Goal: Task Accomplishment & Management: Complete application form

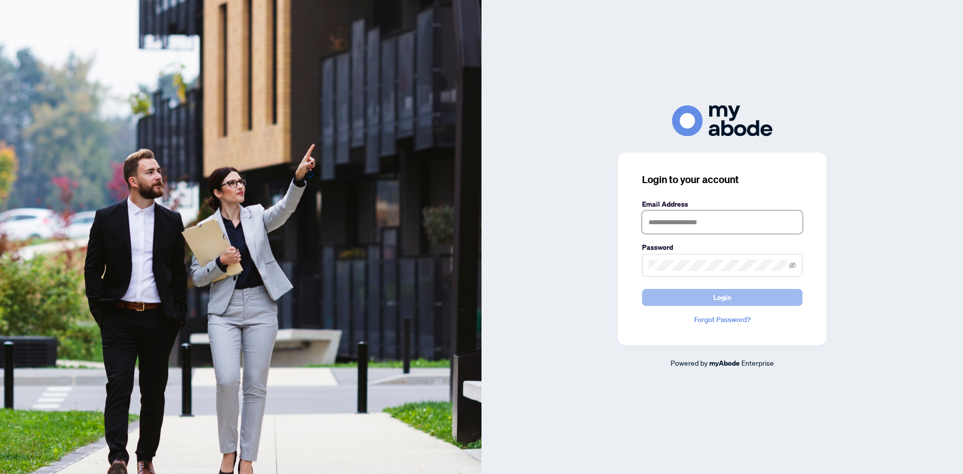
type input "**********"
click at [713, 293] on button "Login" at bounding box center [722, 297] width 161 height 17
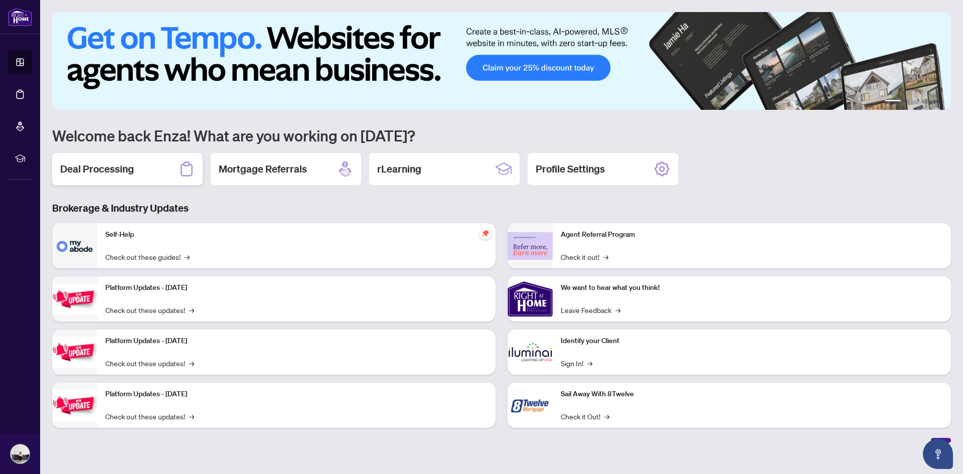
click at [123, 173] on h2 "Deal Processing" at bounding box center [97, 169] width 74 height 14
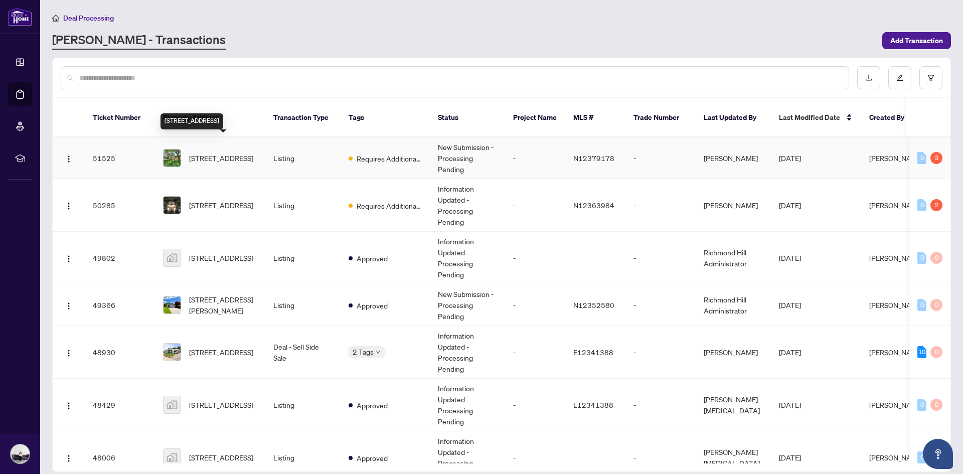
click at [202, 153] on span "[STREET_ADDRESS]" at bounding box center [221, 158] width 64 height 11
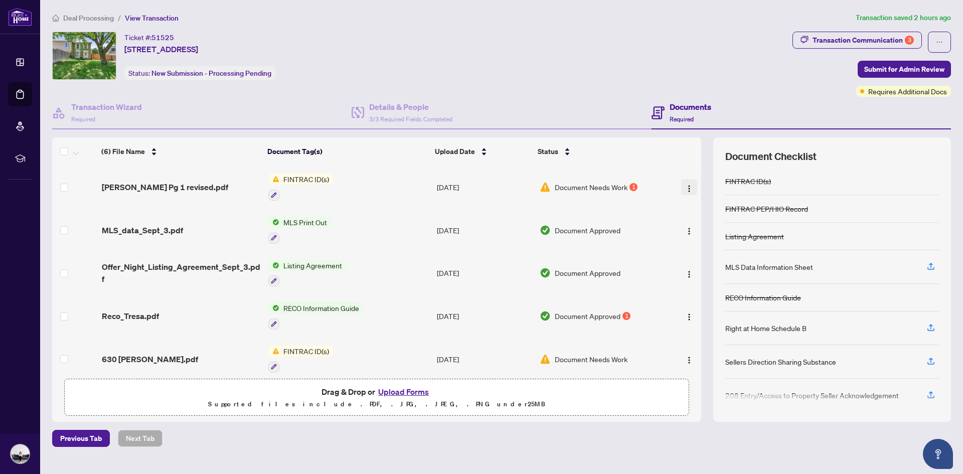
click at [685, 188] on img "button" at bounding box center [689, 189] width 8 height 8
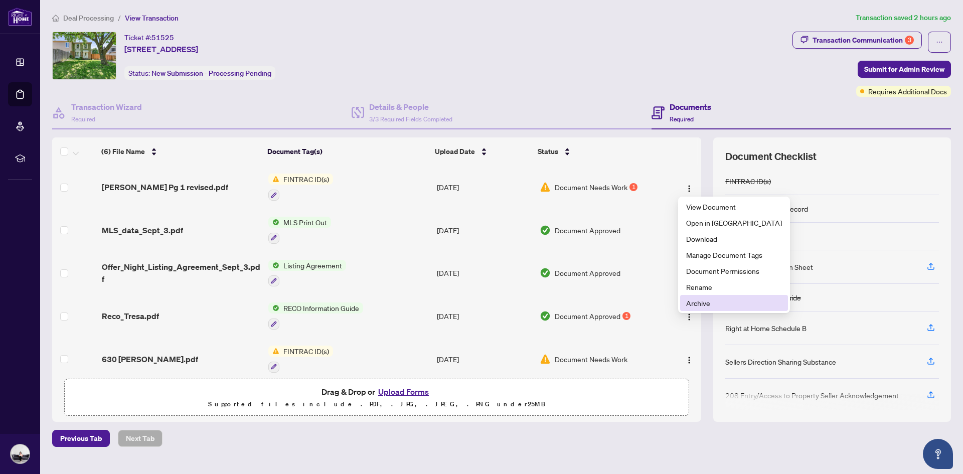
click at [700, 303] on span "Archive" at bounding box center [734, 302] width 96 height 11
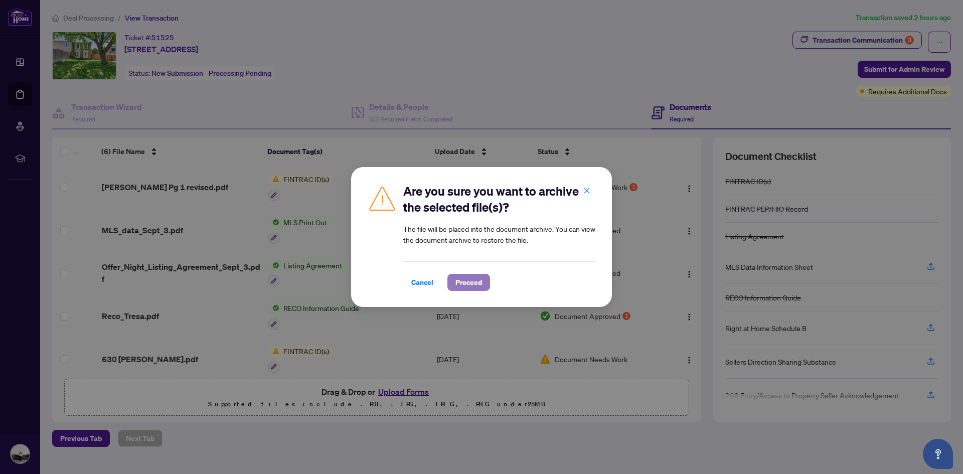
click at [475, 282] on span "Proceed" at bounding box center [469, 282] width 27 height 16
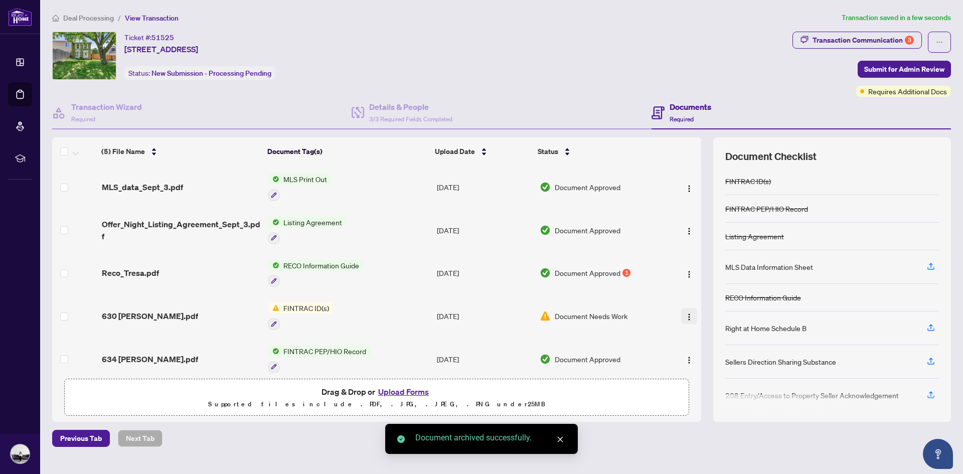
click at [686, 316] on img "button" at bounding box center [689, 317] width 8 height 8
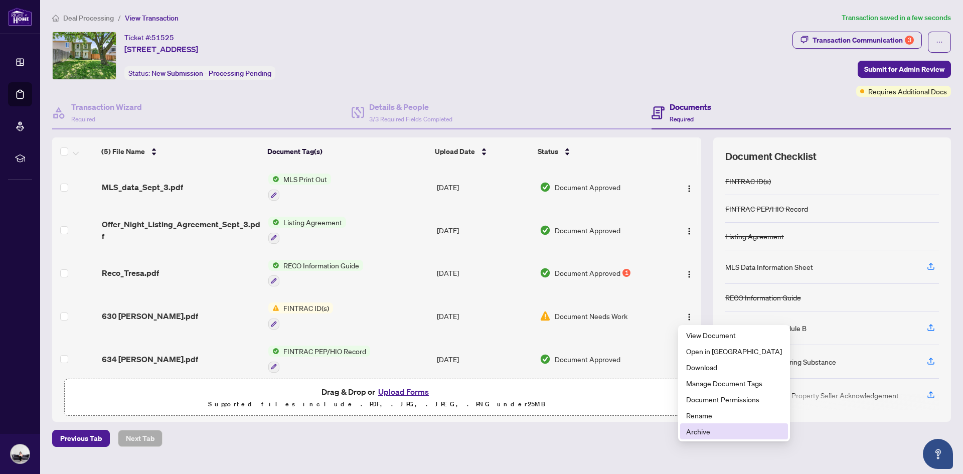
click at [704, 431] on span "Archive" at bounding box center [734, 431] width 96 height 11
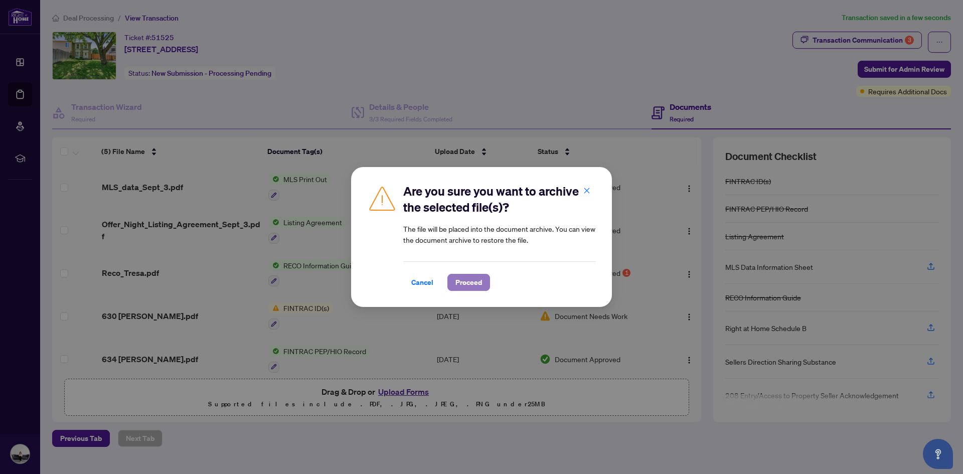
click at [476, 284] on span "Proceed" at bounding box center [469, 282] width 27 height 16
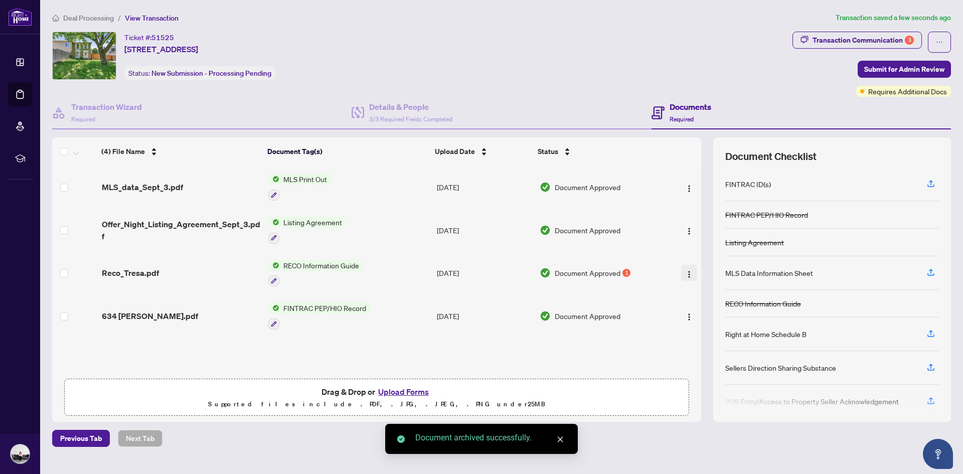
click at [688, 272] on img "button" at bounding box center [689, 274] width 8 height 8
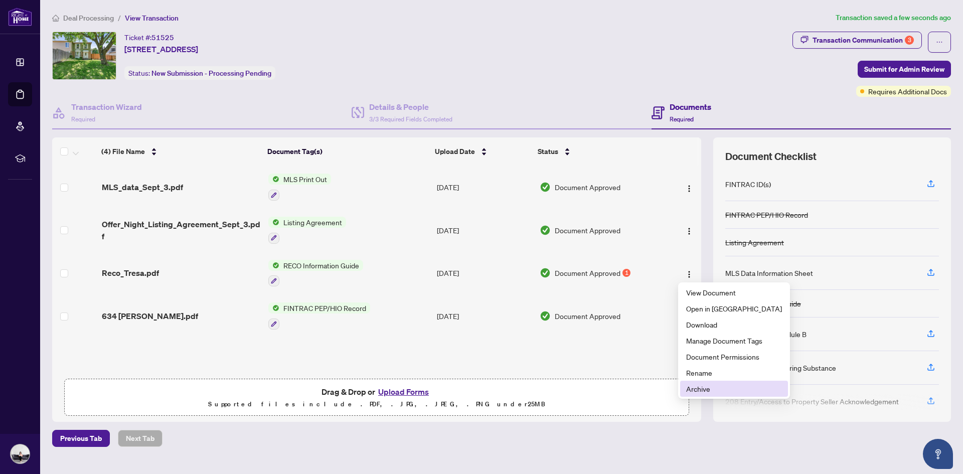
click at [703, 387] on span "Archive" at bounding box center [734, 388] width 96 height 11
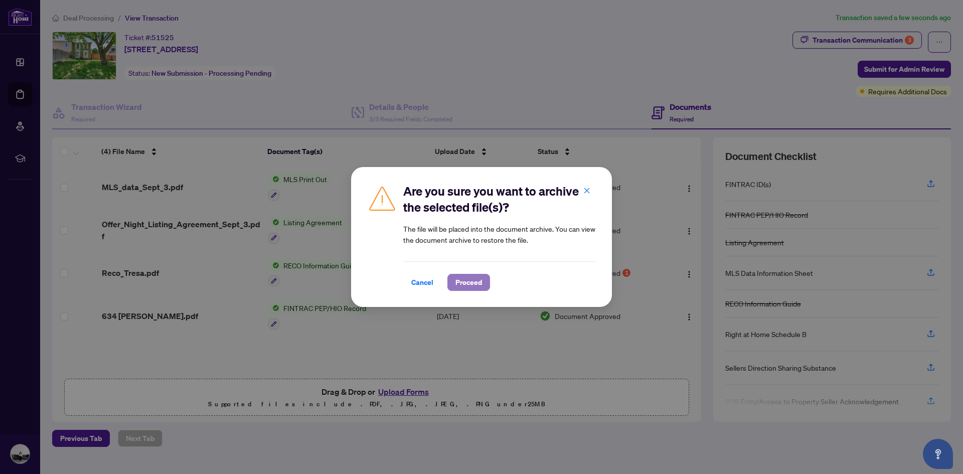
click at [473, 278] on span "Proceed" at bounding box center [469, 282] width 27 height 16
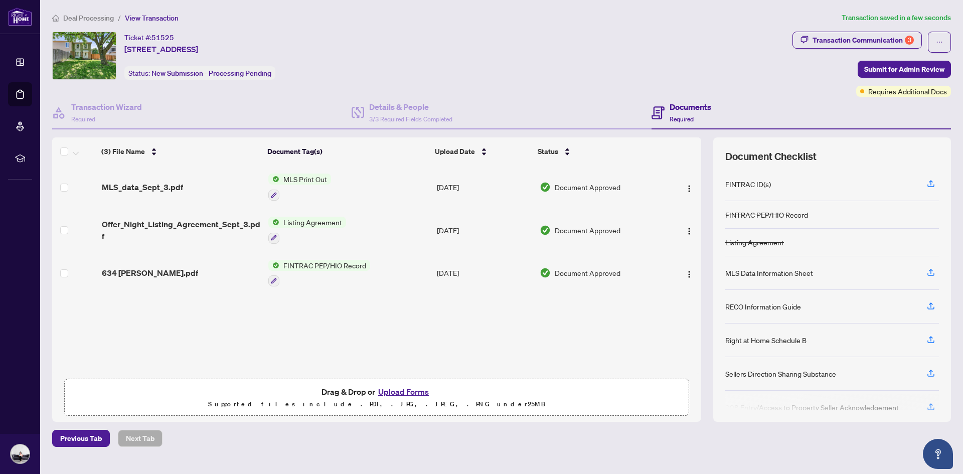
click at [406, 390] on button "Upload Forms" at bounding box center [403, 391] width 57 height 13
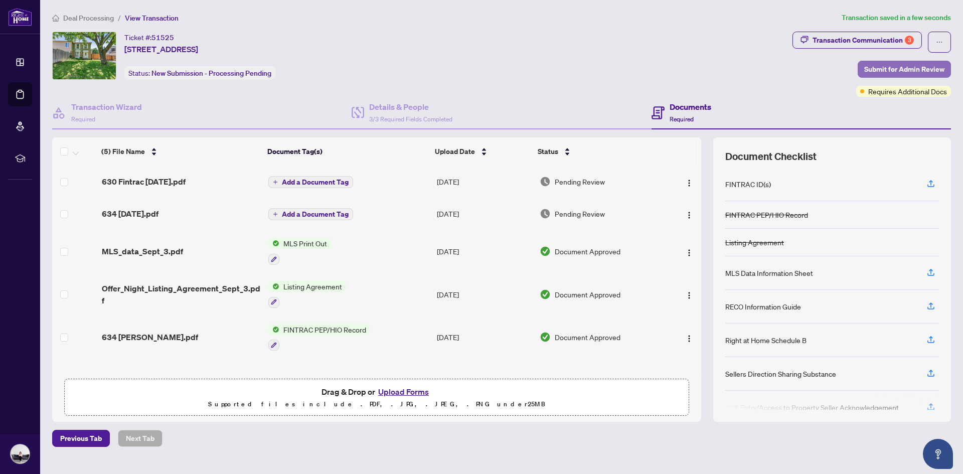
click at [888, 65] on span "Submit for Admin Review" at bounding box center [904, 69] width 80 height 16
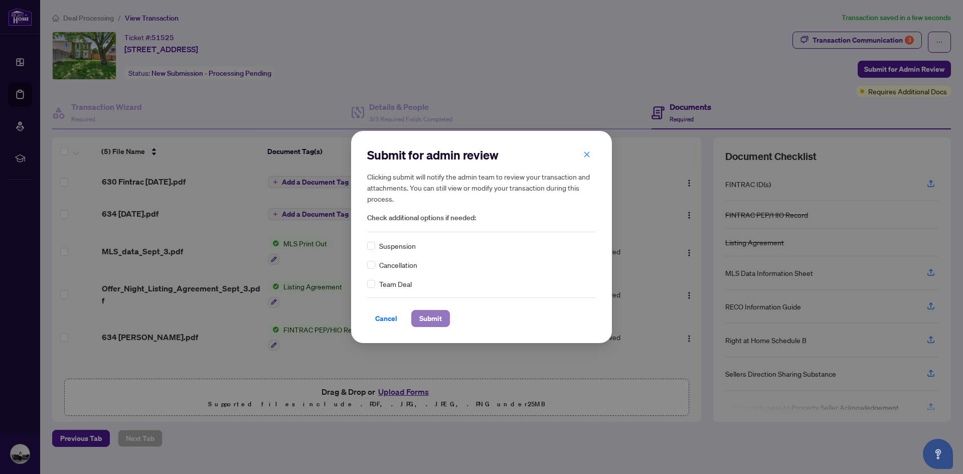
click at [420, 320] on span "Submit" at bounding box center [430, 319] width 23 height 16
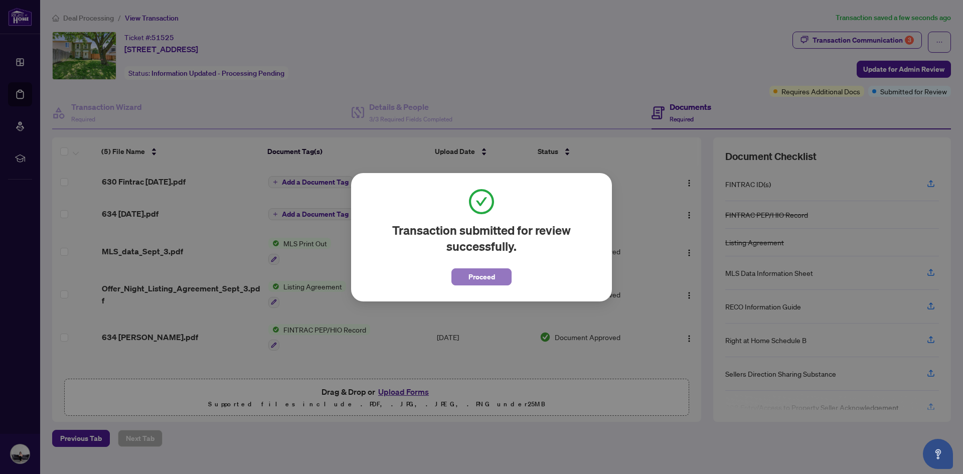
click at [462, 282] on button "Proceed" at bounding box center [482, 276] width 60 height 17
